Goal: Information Seeking & Learning: Learn about a topic

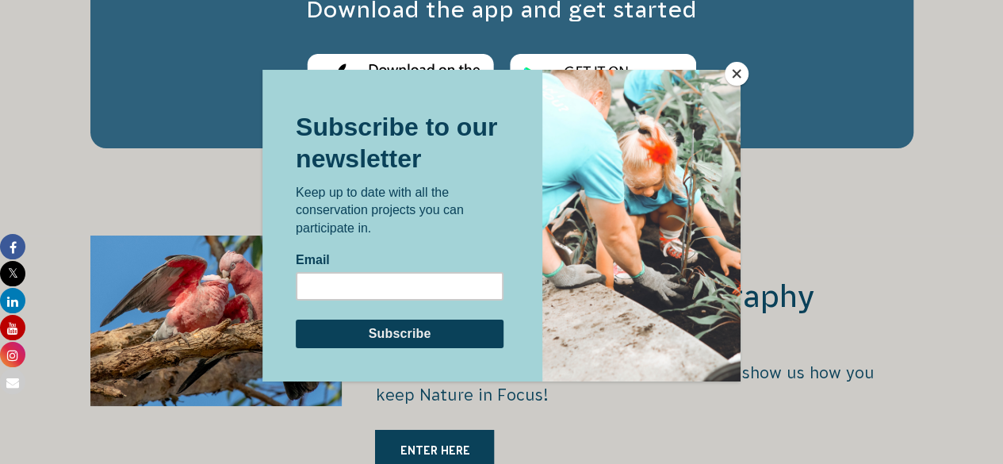
scroll to position [2887, 0]
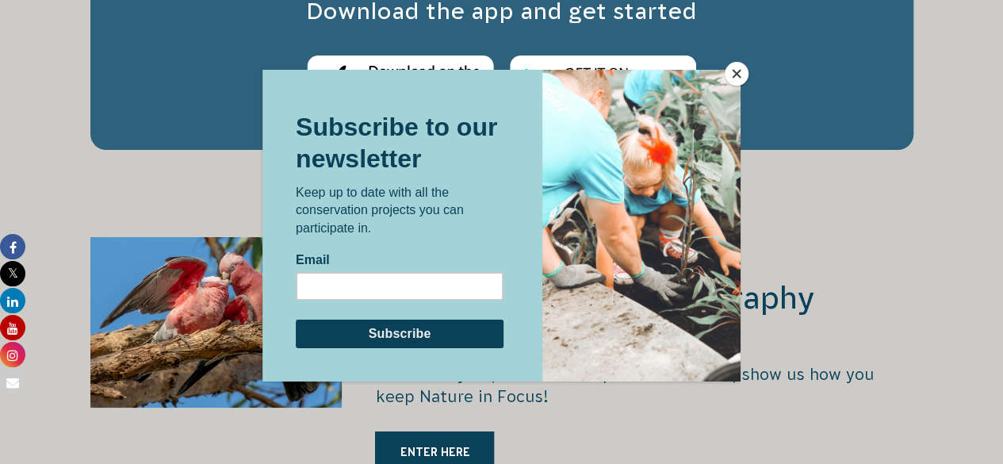
click at [741, 79] on button "Close" at bounding box center [737, 74] width 24 height 24
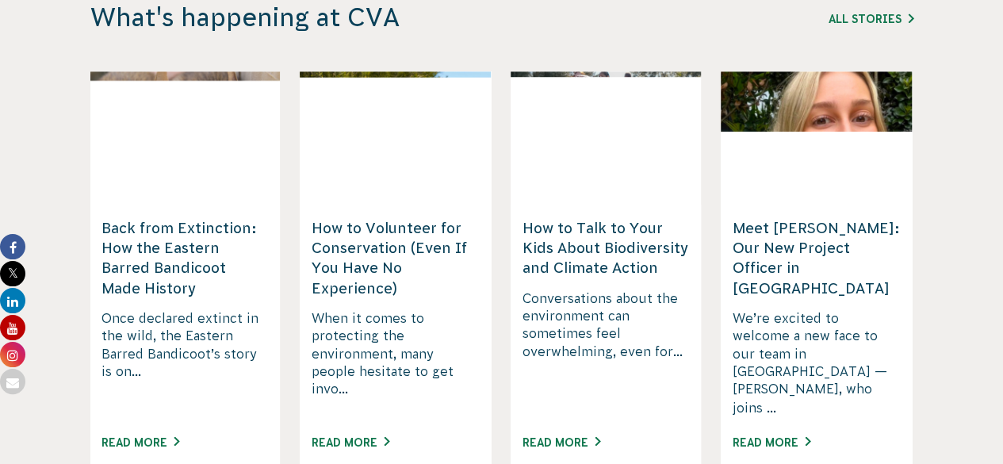
scroll to position [4109, 0]
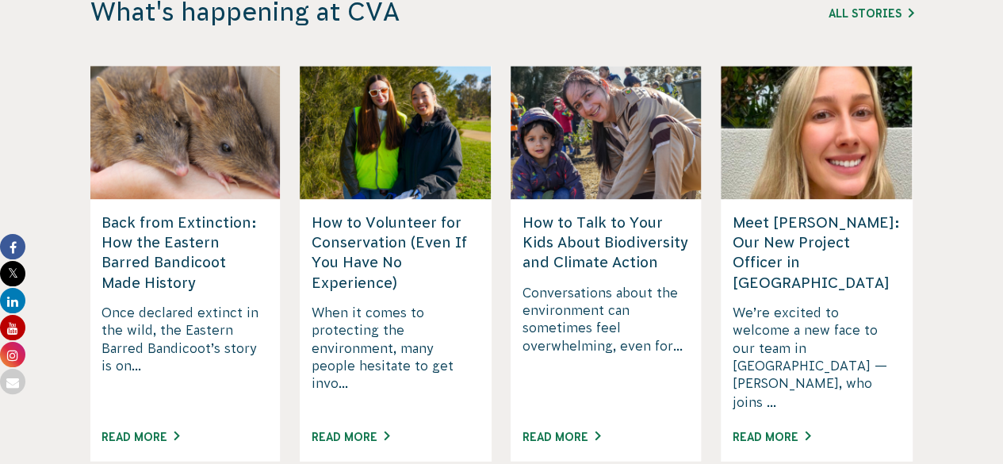
click at [349, 426] on div "Read More" at bounding box center [395, 443] width 167 height 35
click at [354, 426] on div "Read More" at bounding box center [395, 443] width 167 height 35
click at [358, 430] on link "Read More" at bounding box center [351, 436] width 78 height 13
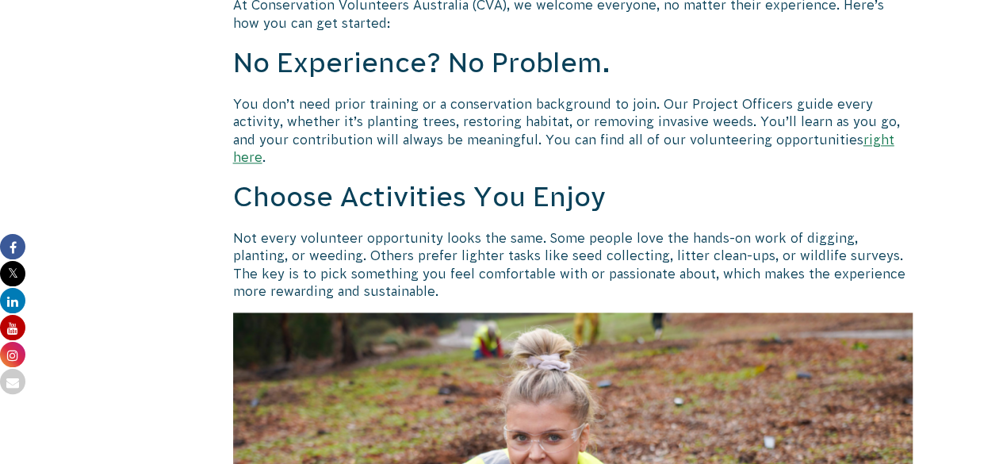
scroll to position [970, 0]
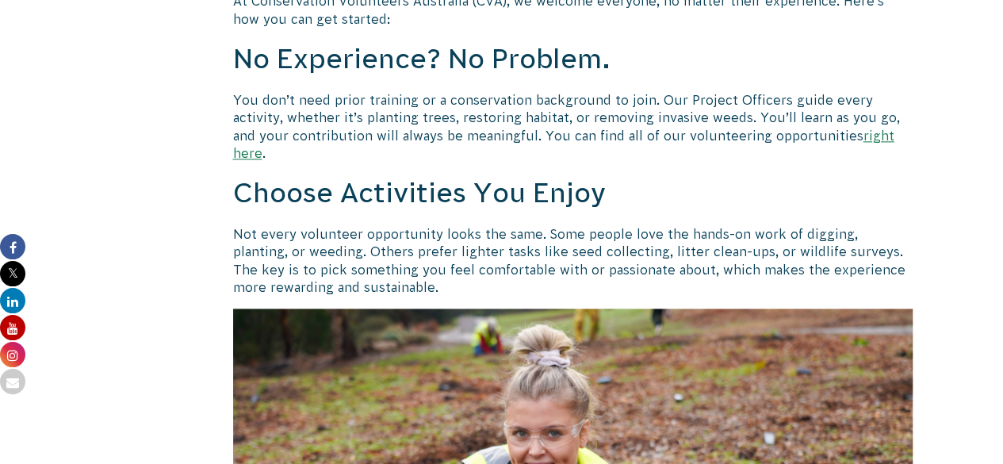
click at [810, 140] on link "right here" at bounding box center [563, 144] width 661 height 32
click at [818, 134] on link "right here" at bounding box center [563, 144] width 661 height 32
